Goal: Information Seeking & Learning: Learn about a topic

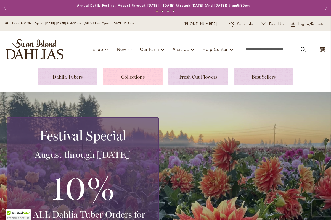
click at [132, 76] on link at bounding box center [133, 76] width 60 height 17
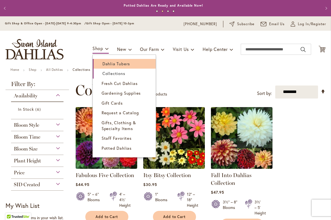
click at [103, 63] on span "Dahlia Tubers" at bounding box center [117, 64] width 28 height 6
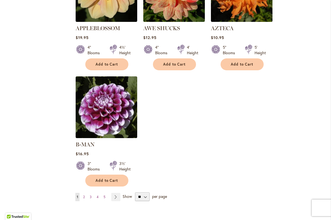
scroll to position [651, 0]
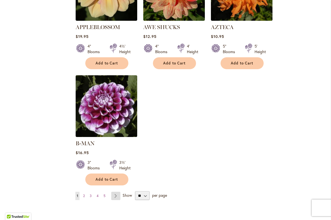
click at [116, 192] on link "Page Next" at bounding box center [115, 196] width 9 height 8
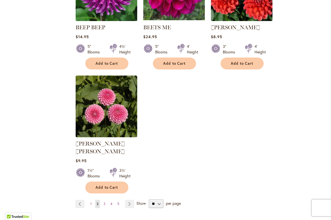
scroll to position [644, 0]
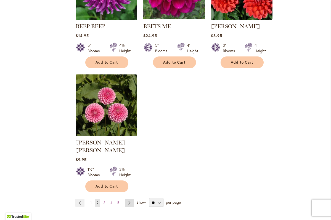
click at [129, 198] on link "Page Next" at bounding box center [129, 202] width 9 height 8
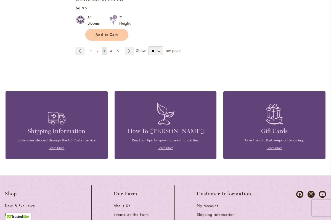
scroll to position [744, 0]
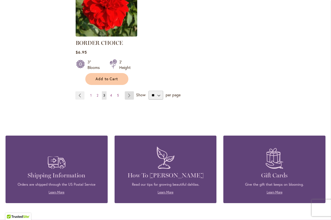
click at [129, 95] on link "Page Next" at bounding box center [129, 95] width 9 height 8
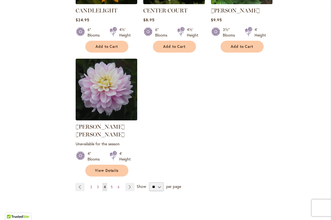
scroll to position [710, 0]
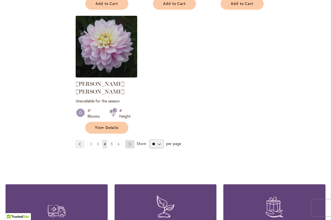
click at [128, 140] on link "Page Next" at bounding box center [129, 144] width 9 height 8
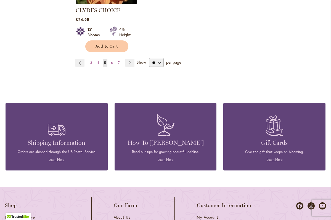
scroll to position [783, 0]
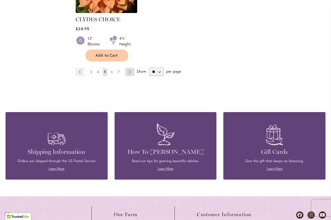
click at [128, 68] on link "Page Next" at bounding box center [129, 72] width 9 height 8
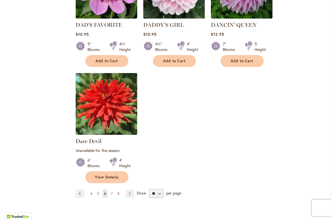
scroll to position [693, 0]
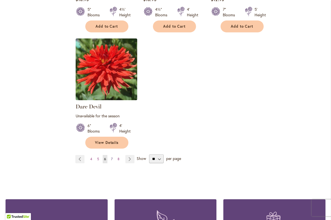
click at [111, 158] on span "7" at bounding box center [112, 159] width 2 height 4
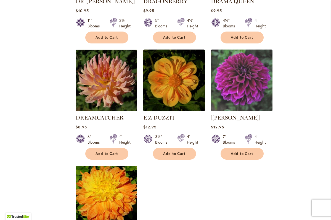
scroll to position [735, 0]
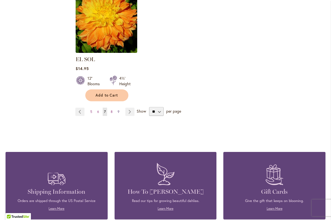
click at [118, 109] on span "9" at bounding box center [119, 111] width 2 height 4
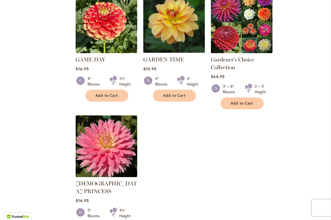
scroll to position [680, 0]
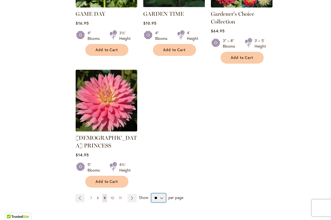
select select "**"
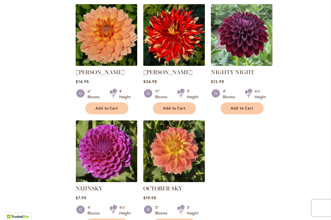
scroll to position [1236, 0]
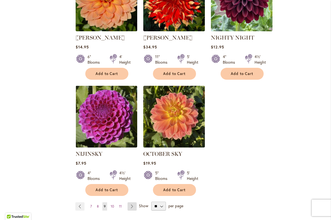
click at [132, 202] on link "Page Next" at bounding box center [132, 206] width 9 height 8
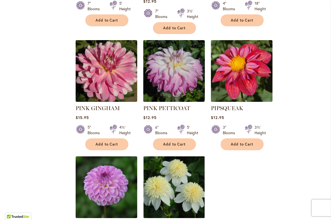
scroll to position [1235, 0]
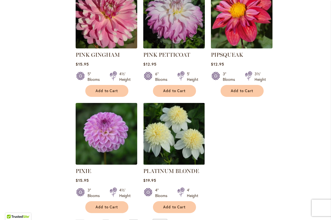
click at [135, 219] on link "Page Next" at bounding box center [133, 223] width 9 height 8
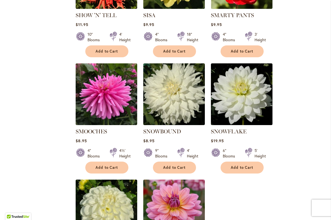
scroll to position [1223, 0]
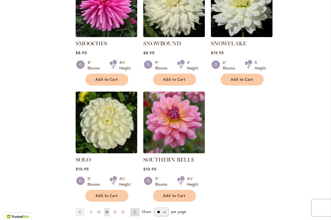
click at [136, 208] on link "Page Next" at bounding box center [134, 212] width 9 height 8
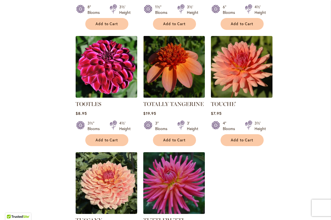
scroll to position [1300, 0]
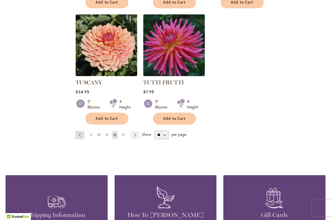
click at [79, 131] on link "Page Previous" at bounding box center [79, 135] width 9 height 8
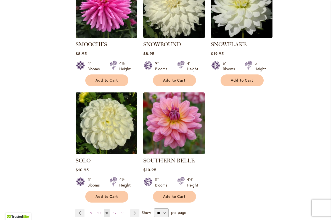
scroll to position [1286, 0]
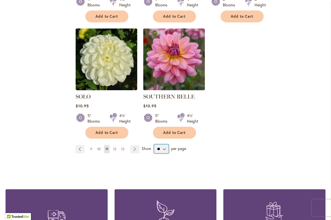
select select "**"
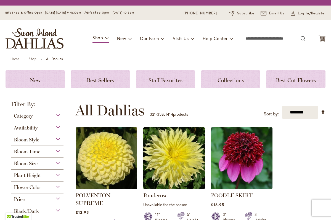
select select "**"
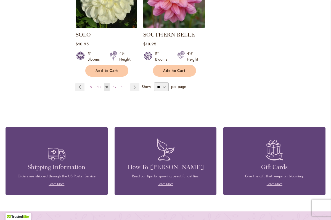
scroll to position [1347, 0]
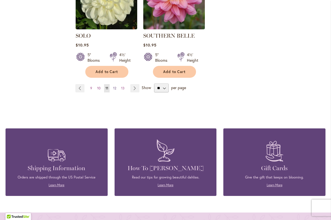
click at [115, 86] on span "12" at bounding box center [114, 88] width 3 height 4
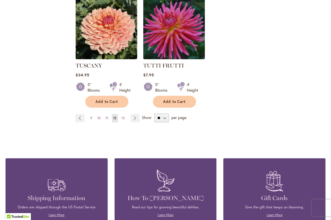
scroll to position [1276, 0]
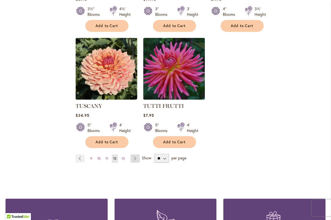
click at [134, 154] on link "Page Next" at bounding box center [135, 158] width 9 height 8
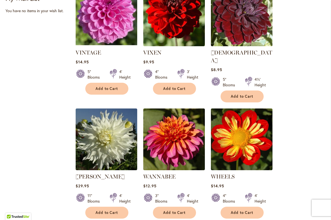
scroll to position [738, 0]
